Goal: Task Accomplishment & Management: Use online tool/utility

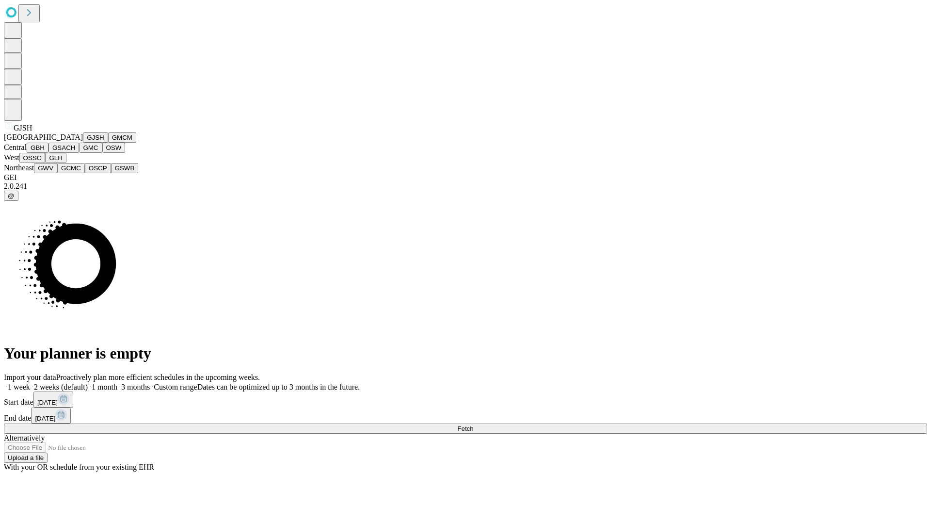
click at [83, 143] on button "GJSH" at bounding box center [95, 137] width 25 height 10
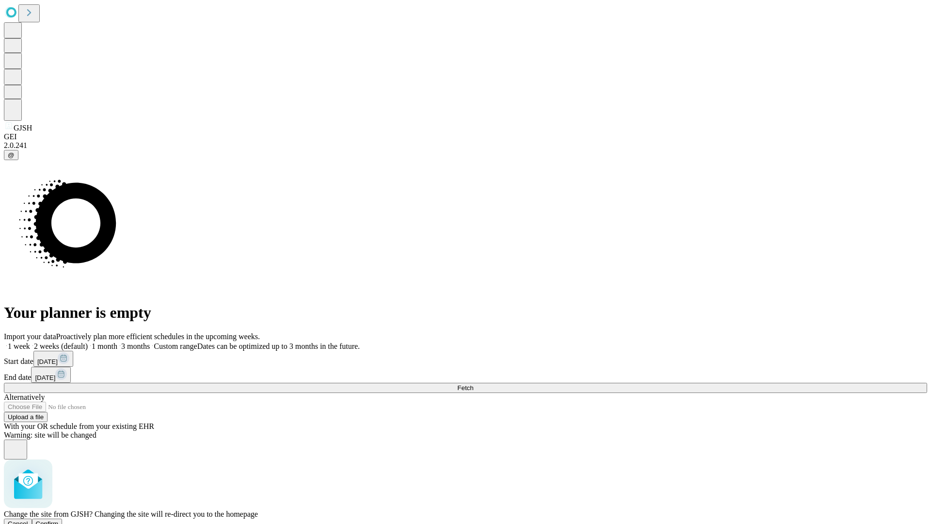
click at [59, 520] on span "Confirm" at bounding box center [47, 523] width 23 height 7
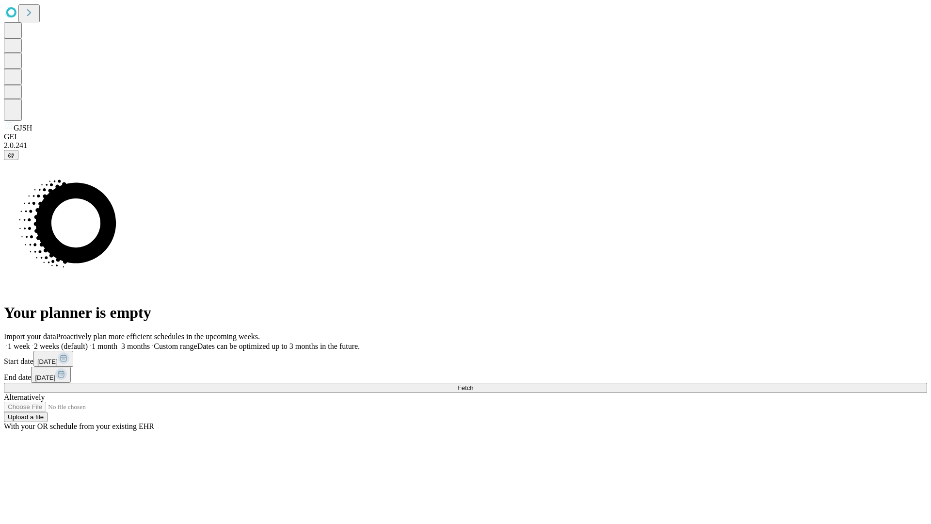
click at [117, 342] on label "1 month" at bounding box center [103, 346] width 30 height 8
click at [473, 384] on span "Fetch" at bounding box center [465, 387] width 16 height 7
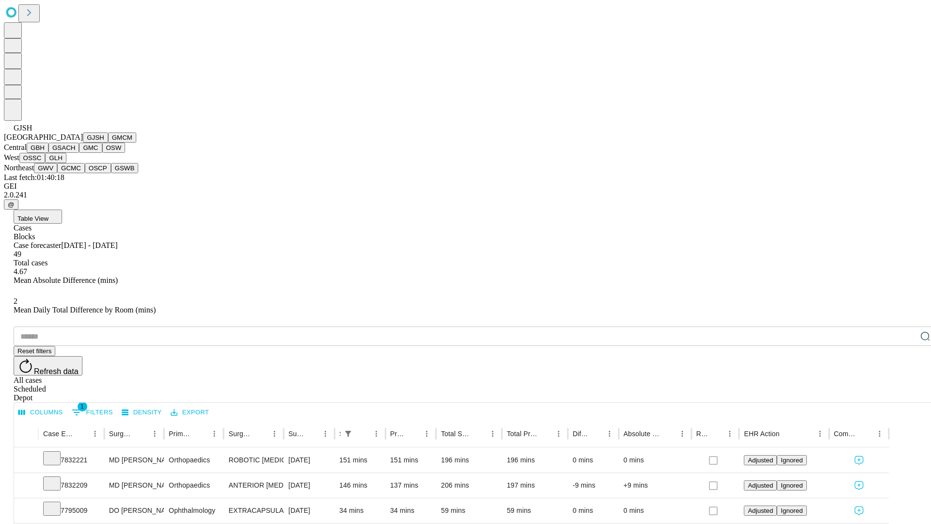
click at [108, 143] on button "GMCM" at bounding box center [122, 137] width 28 height 10
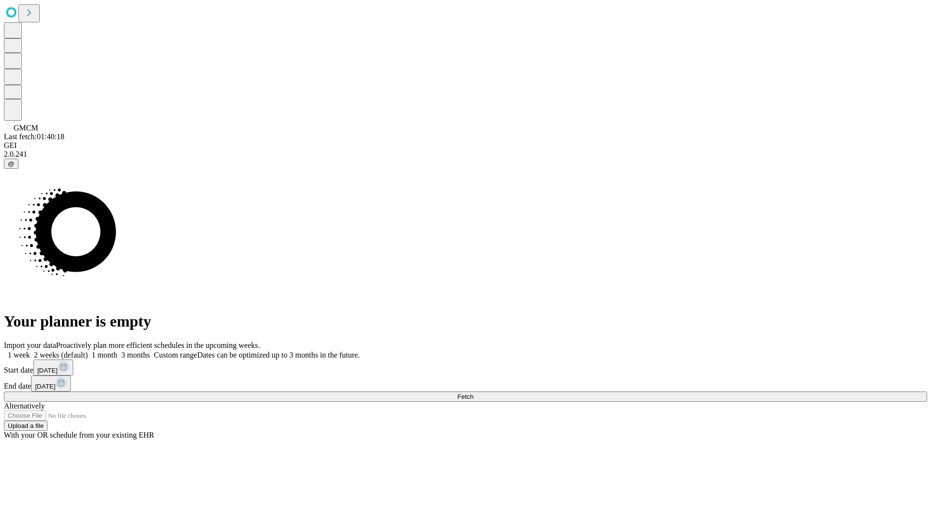
click at [473, 393] on span "Fetch" at bounding box center [465, 396] width 16 height 7
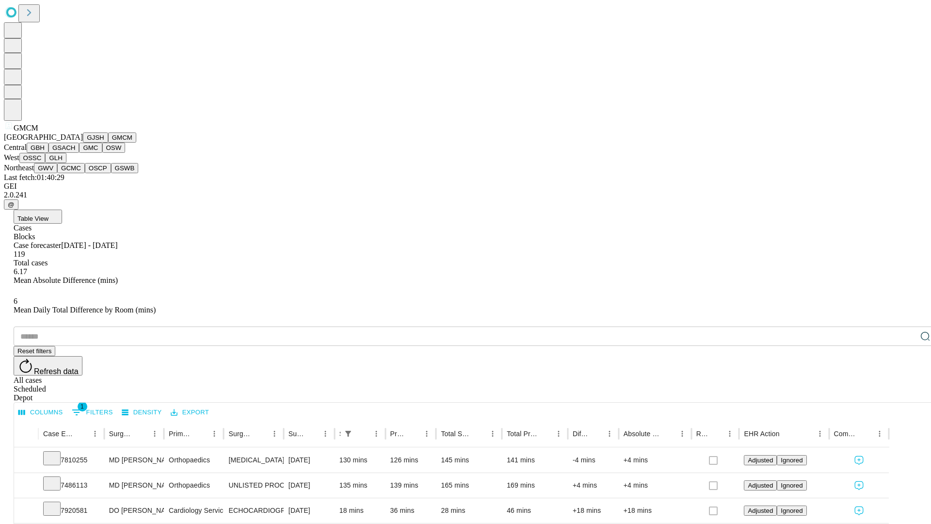
click at [48, 153] on button "GBH" at bounding box center [38, 148] width 22 height 10
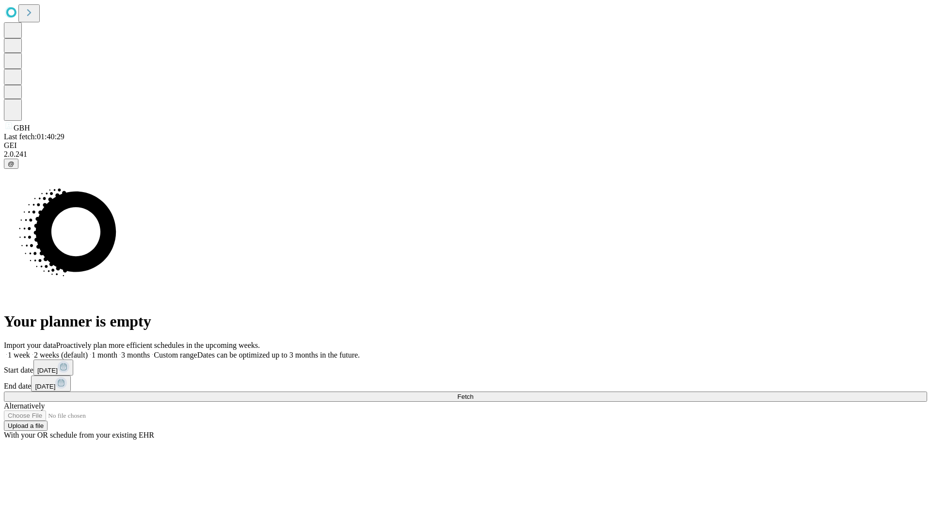
click at [473, 393] on span "Fetch" at bounding box center [465, 396] width 16 height 7
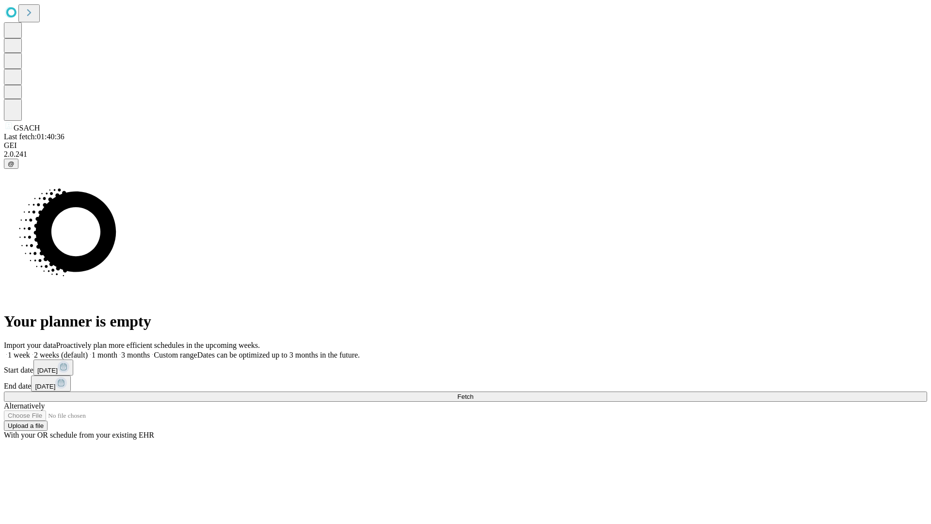
click at [117, 351] on label "1 month" at bounding box center [103, 355] width 30 height 8
click at [473, 393] on span "Fetch" at bounding box center [465, 396] width 16 height 7
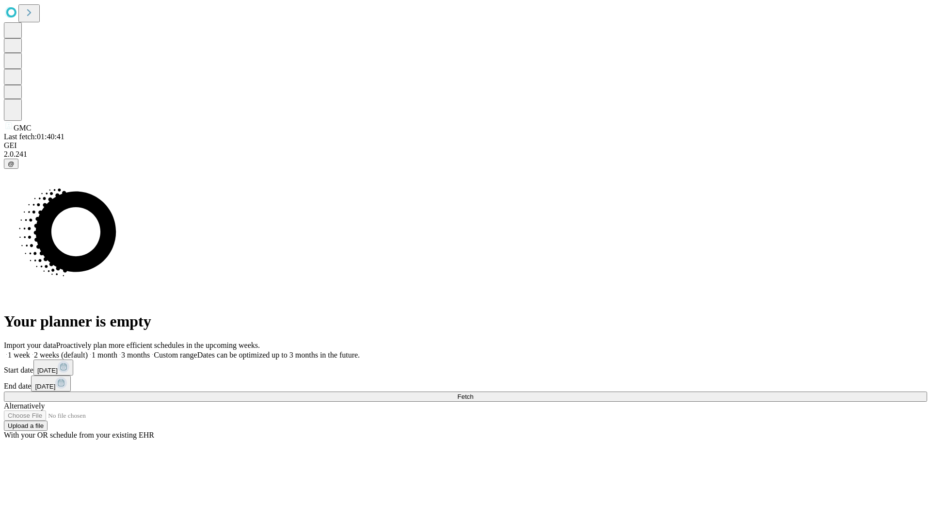
click at [117, 351] on label "1 month" at bounding box center [103, 355] width 30 height 8
click at [473, 393] on span "Fetch" at bounding box center [465, 396] width 16 height 7
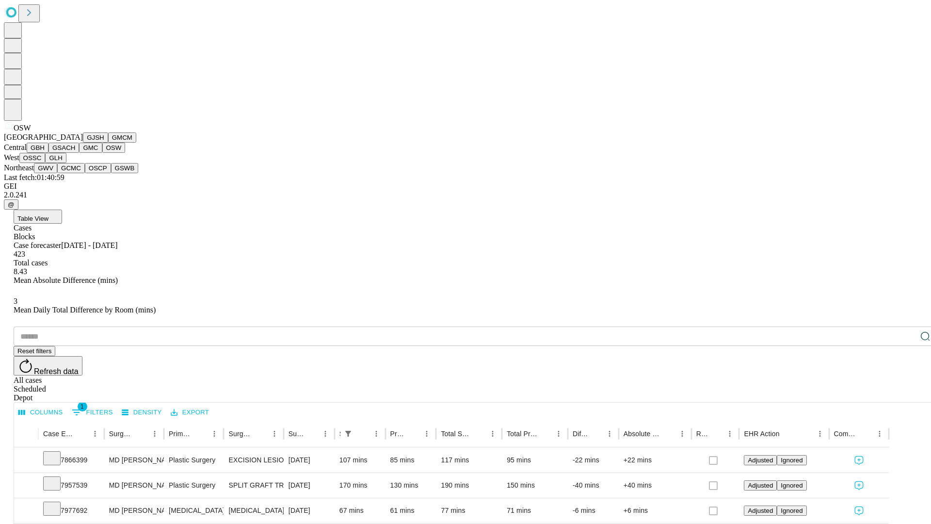
click at [46, 163] on button "OSSC" at bounding box center [32, 158] width 26 height 10
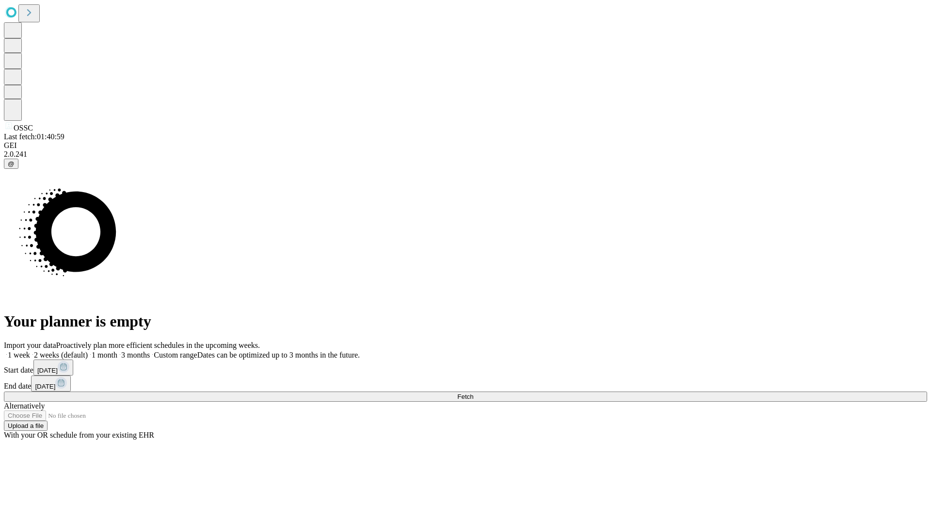
click at [473, 393] on span "Fetch" at bounding box center [465, 396] width 16 height 7
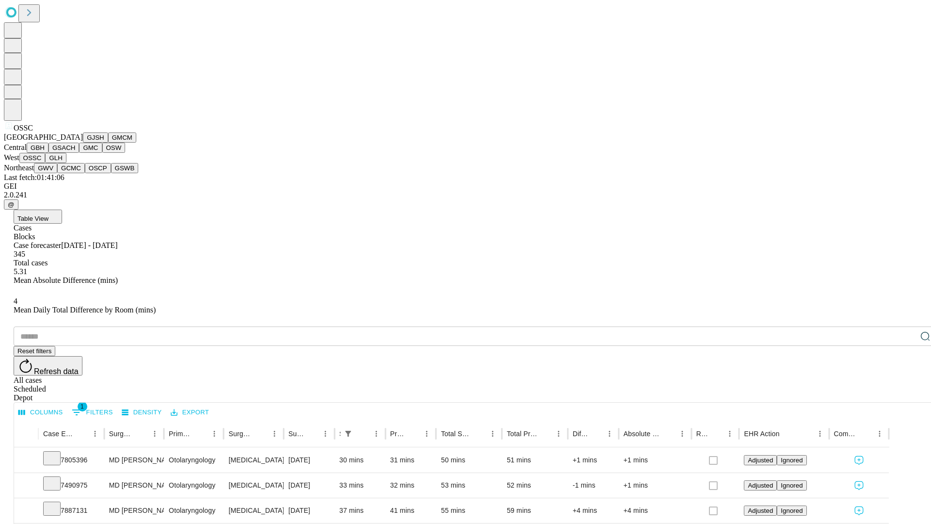
click at [66, 163] on button "GLH" at bounding box center [55, 158] width 21 height 10
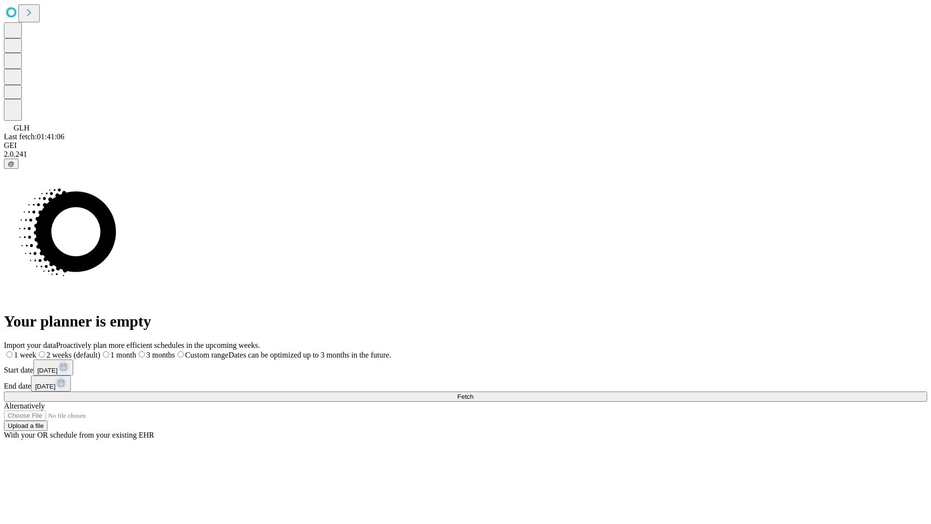
click at [136, 351] on label "1 month" at bounding box center [118, 355] width 36 height 8
click at [473, 393] on span "Fetch" at bounding box center [465, 396] width 16 height 7
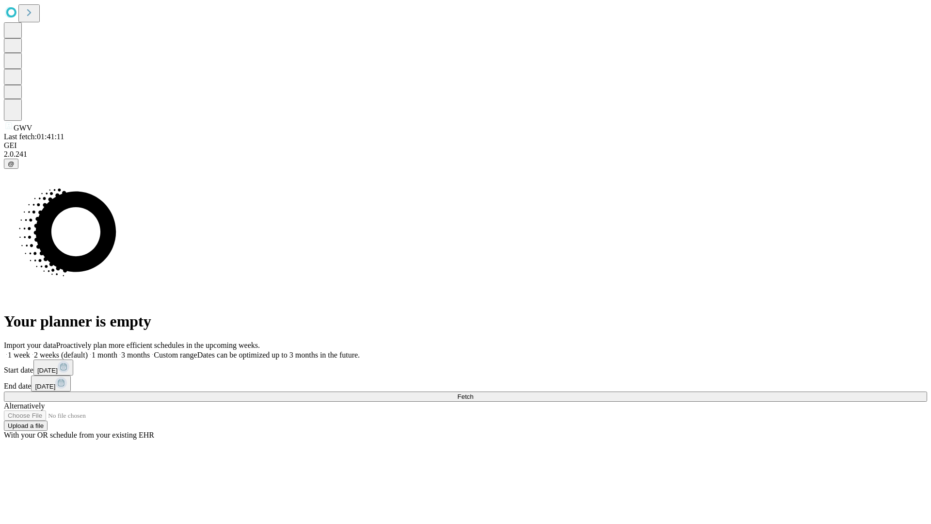
click at [117, 351] on label "1 month" at bounding box center [103, 355] width 30 height 8
click at [473, 393] on span "Fetch" at bounding box center [465, 396] width 16 height 7
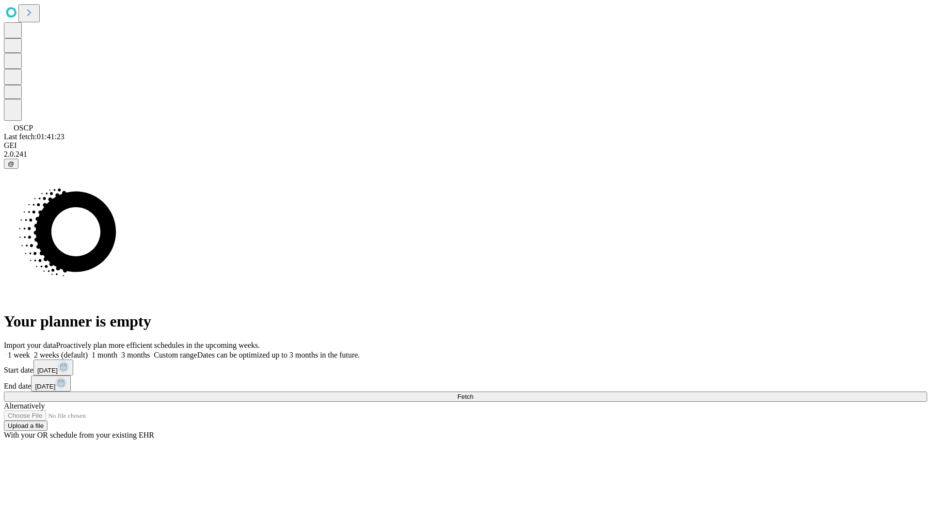
click at [117, 351] on label "1 month" at bounding box center [103, 355] width 30 height 8
click at [473, 393] on span "Fetch" at bounding box center [465, 396] width 16 height 7
